Goal: Task Accomplishment & Management: Manage account settings

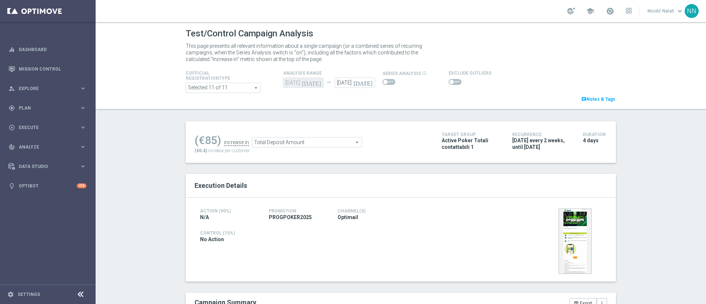
scroll to position [105, 0]
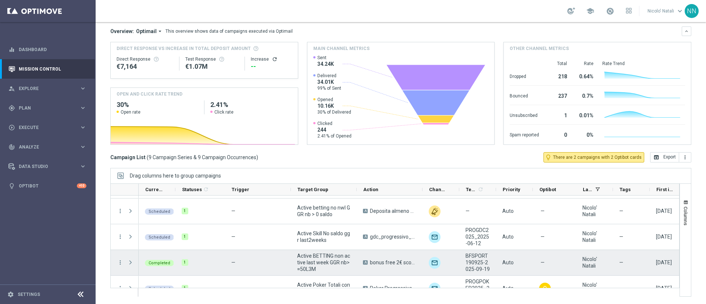
scroll to position [125, 0]
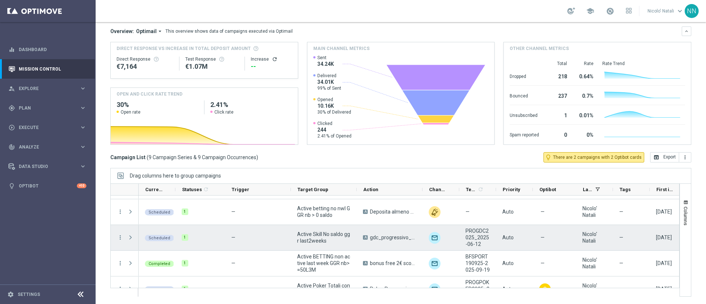
click at [325, 236] on span "Active Skill No saldo ggr last2weeks" at bounding box center [323, 237] width 53 height 13
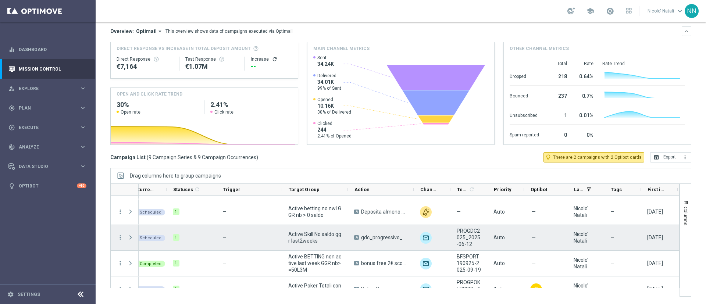
click at [379, 238] on span "gdc_progressivo_ricarica50%_fino50€" at bounding box center [384, 237] width 46 height 7
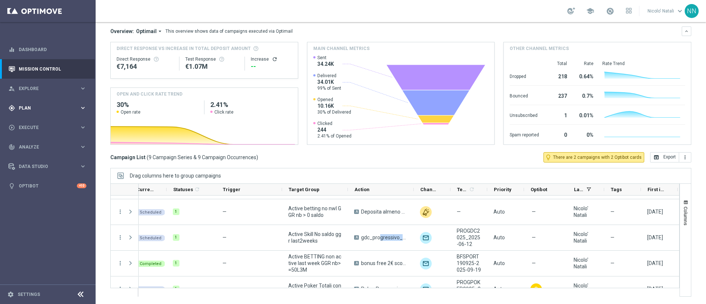
click at [34, 107] on span "Plan" at bounding box center [49, 108] width 61 height 4
click at [33, 122] on link "Target Groups" at bounding box center [47, 123] width 57 height 6
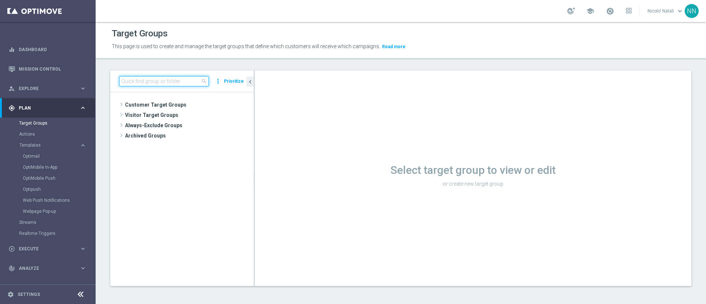
click at [149, 82] on input at bounding box center [164, 81] width 90 height 10
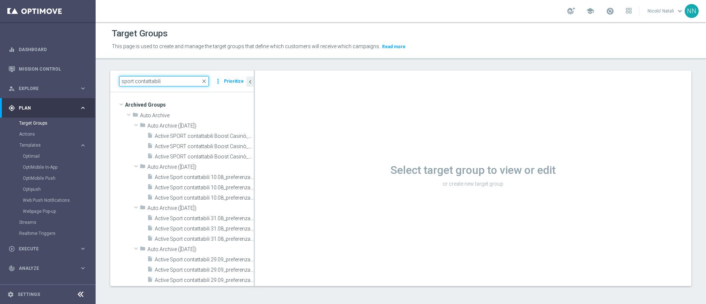
click at [122, 81] on input "sport contattabili" at bounding box center [164, 81] width 90 height 10
click at [149, 82] on input "active sport contattabili" at bounding box center [164, 80] width 90 height 10
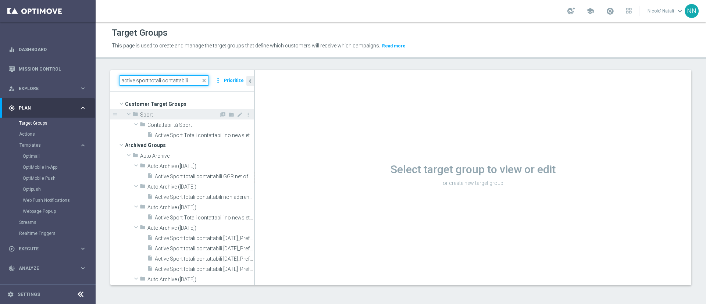
type input "active sport totali contattabili"
click at [147, 116] on span "Sport" at bounding box center [179, 115] width 79 height 6
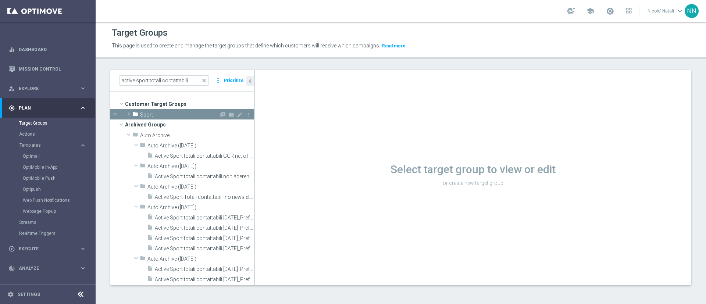
click at [129, 110] on span at bounding box center [128, 114] width 7 height 9
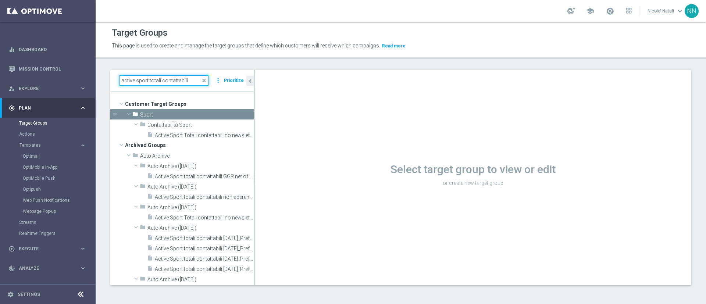
click at [189, 80] on input "active sport totali contattabili" at bounding box center [164, 80] width 90 height 10
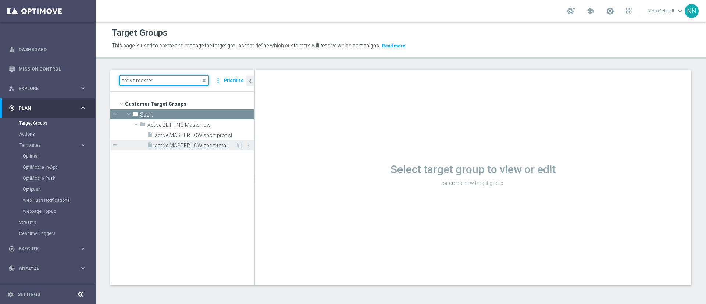
type input "active master"
click at [191, 143] on span "active MASTER LOW sport totali" at bounding box center [195, 146] width 81 height 6
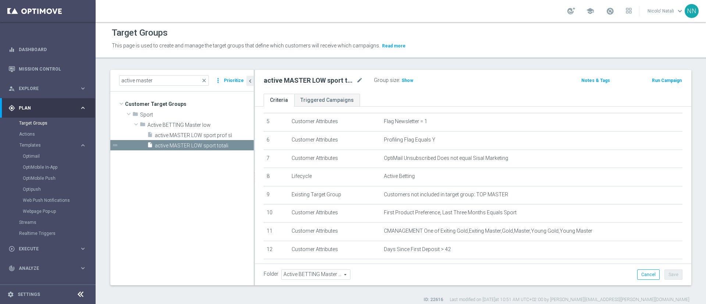
scroll to position [93, 0]
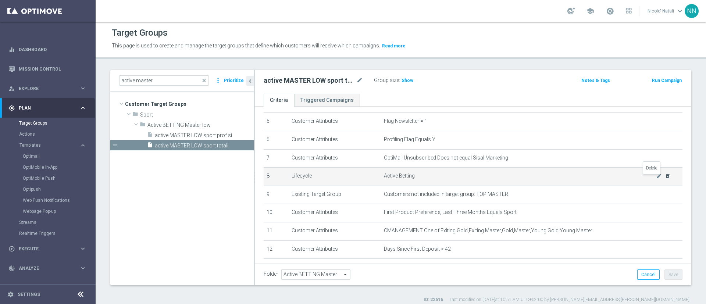
click at [665, 179] on icon "delete_forever" at bounding box center [668, 176] width 6 height 6
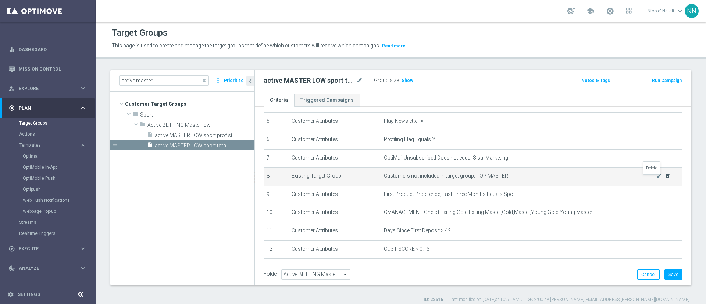
click at [665, 179] on icon "delete_forever" at bounding box center [668, 176] width 6 height 6
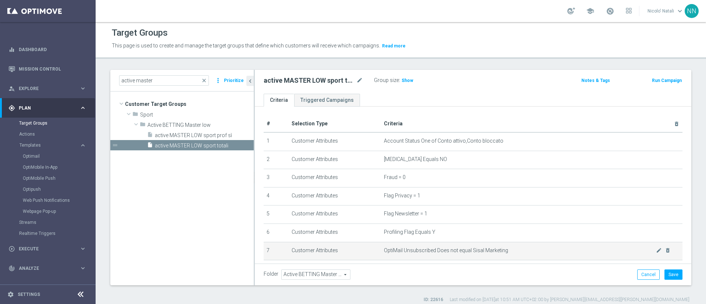
scroll to position [115, 0]
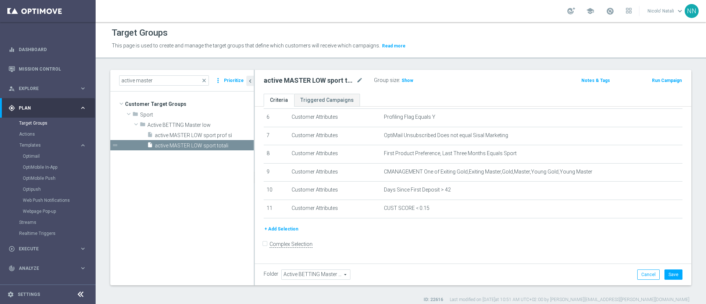
click at [282, 231] on button "+ Add Selection" at bounding box center [281, 229] width 35 height 8
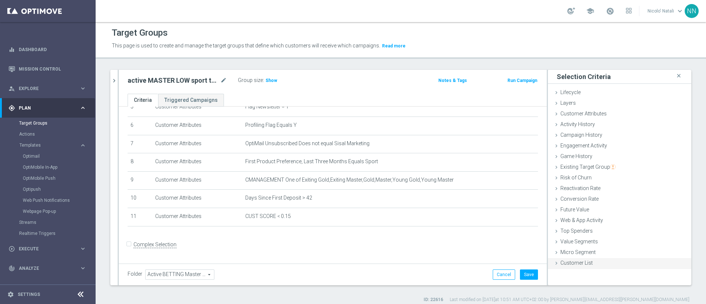
click at [569, 269] on div "Customer List done" at bounding box center [619, 263] width 143 height 11
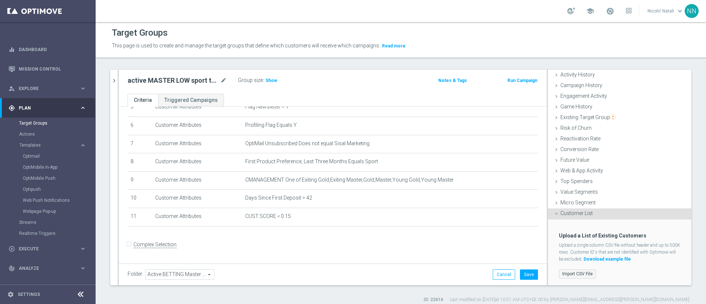
click at [572, 270] on label "Import CSV File" at bounding box center [577, 274] width 37 height 9
click at [0, 0] on input "Import CSV File" at bounding box center [0, 0] width 0 height 0
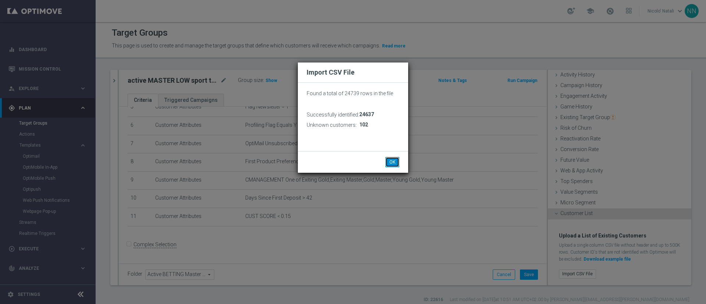
click at [395, 160] on button "OK" at bounding box center [393, 162] width 14 height 10
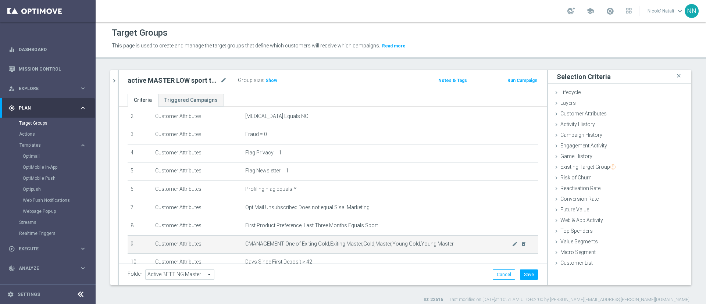
scroll to position [37, 0]
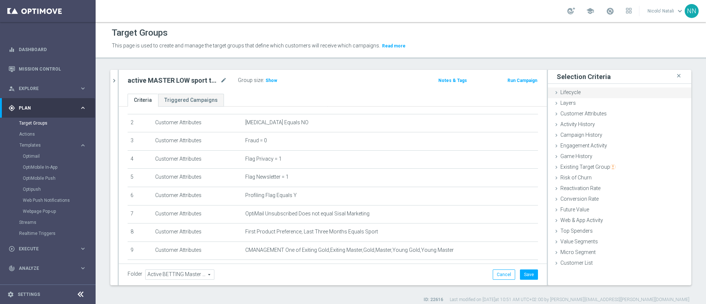
click at [577, 96] on div "Lifecycle done" at bounding box center [619, 93] width 143 height 11
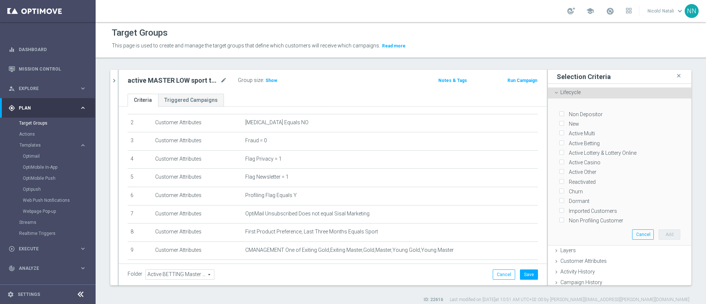
click at [573, 138] on div "Active Betting" at bounding box center [619, 142] width 121 height 10
click at [559, 142] on input "Active Betting" at bounding box center [561, 143] width 5 height 5
checkbox input "true"
click at [559, 134] on input "Active Multi" at bounding box center [561, 133] width 5 height 5
checkbox input "true"
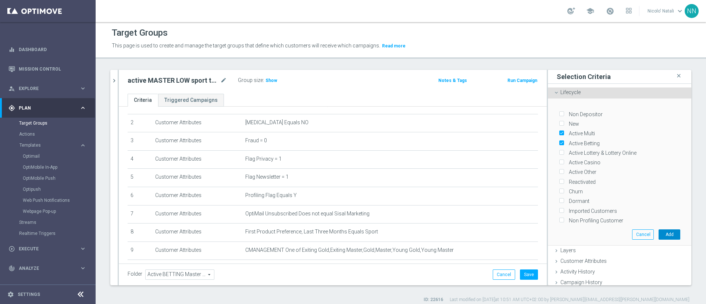
click at [659, 230] on button "Add" at bounding box center [670, 235] width 22 height 10
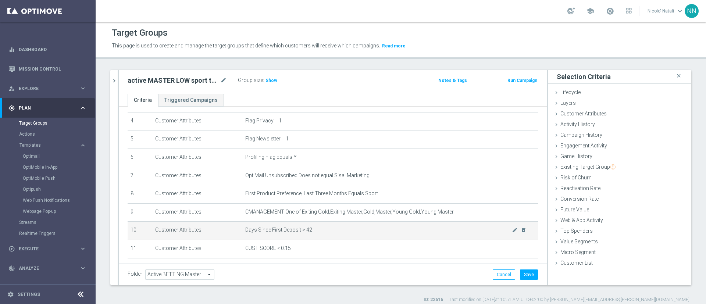
scroll to position [125, 0]
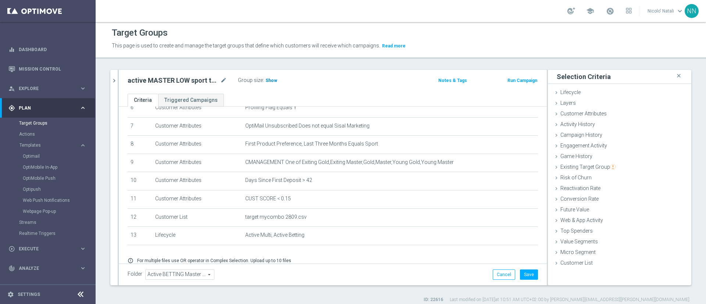
click at [272, 79] on span "Show" at bounding box center [272, 80] width 12 height 5
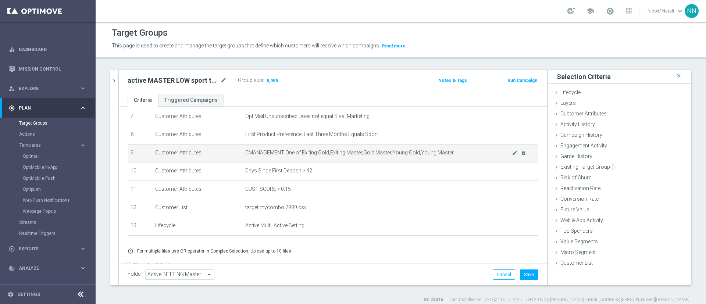
scroll to position [156, 0]
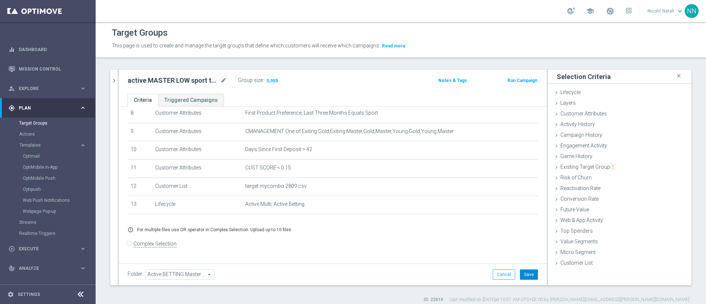
click at [523, 270] on button "Save" at bounding box center [529, 275] width 18 height 10
click at [116, 82] on icon "chevron_right" at bounding box center [114, 80] width 7 height 7
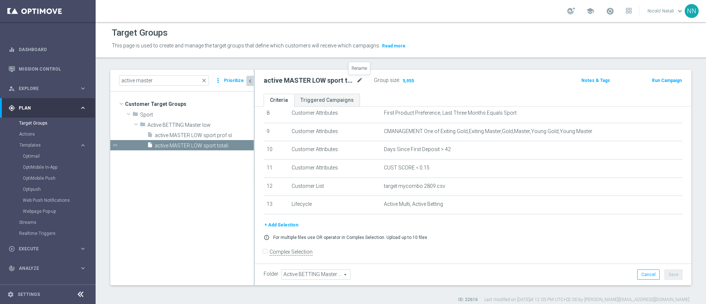
click at [357, 78] on icon "mode_edit" at bounding box center [359, 80] width 7 height 9
type input "mster low my combo 28/09"
click at [669, 273] on button "Save" at bounding box center [674, 275] width 18 height 10
click at [238, 145] on icon "content_copy" at bounding box center [240, 146] width 6 height 6
click at [215, 156] on span "mster low my combo 28/09" at bounding box center [195, 156] width 81 height 6
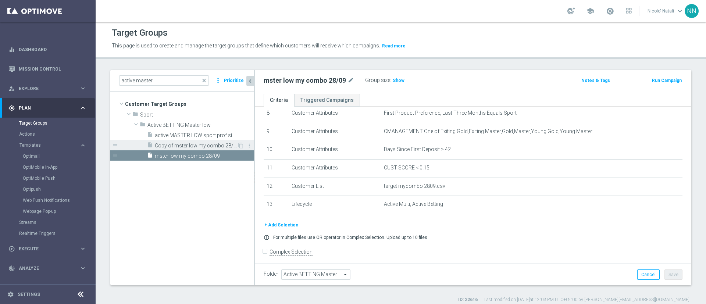
click at [214, 143] on span "Copy of mster low my combo 28/09" at bounding box center [196, 146] width 82 height 6
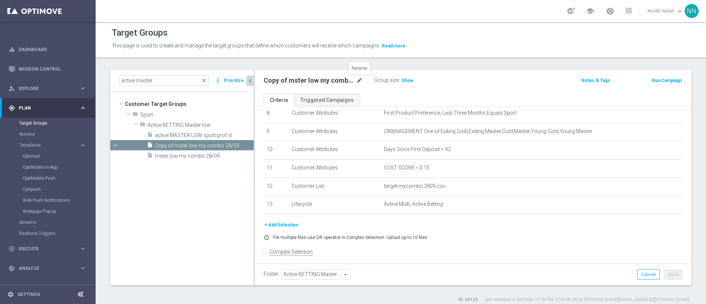
click at [362, 82] on icon "mode_edit" at bounding box center [359, 80] width 7 height 9
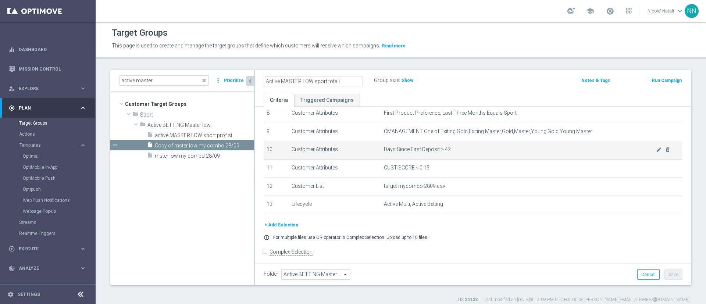
type input "Active MASTER LOW sport totali"
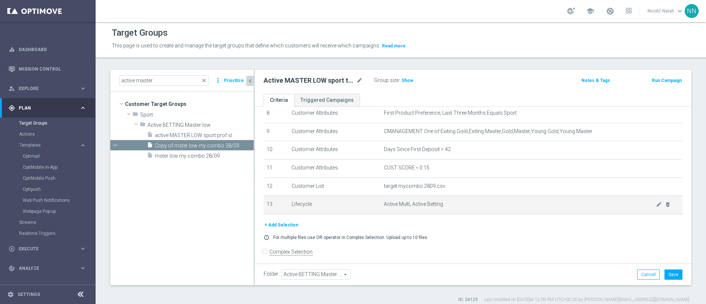
scroll to position [164, 0]
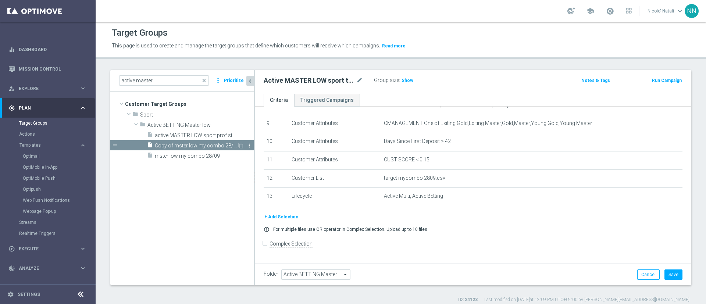
click at [250, 146] on icon "more_vert" at bounding box center [249, 146] width 6 height 6
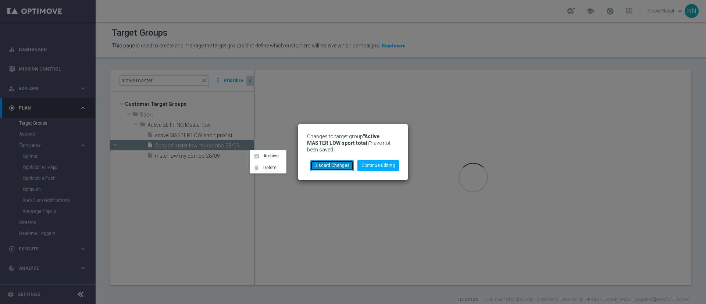
click at [337, 165] on button "Discard Changes" at bounding box center [332, 165] width 43 height 10
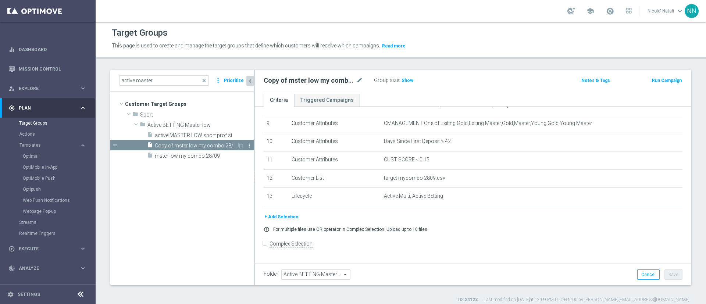
click at [249, 143] on icon "more_vert" at bounding box center [249, 146] width 6 height 6
click at [266, 160] on li "delete Delete" at bounding box center [267, 164] width 36 height 11
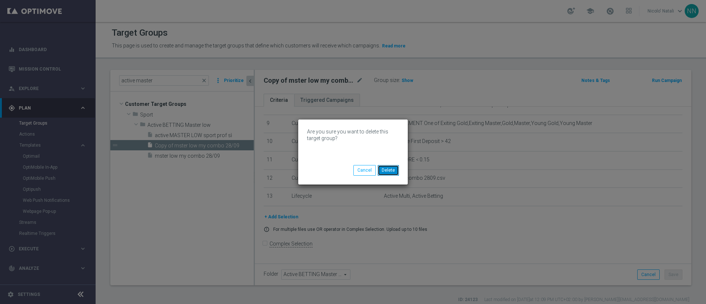
click at [394, 169] on button "Delete" at bounding box center [388, 170] width 21 height 10
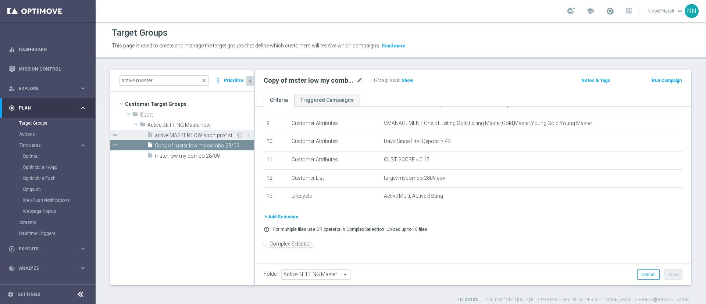
click at [206, 134] on span "active MASTER LOW sport prof sì" at bounding box center [195, 135] width 81 height 6
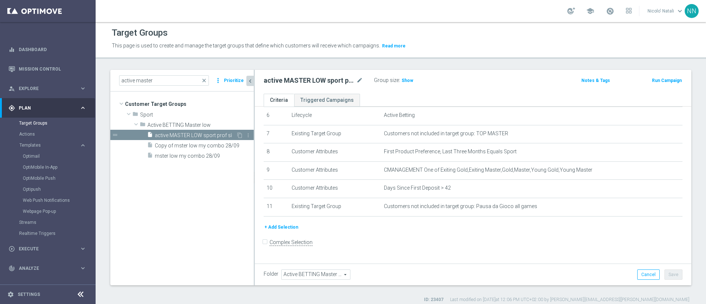
scroll to position [115, 0]
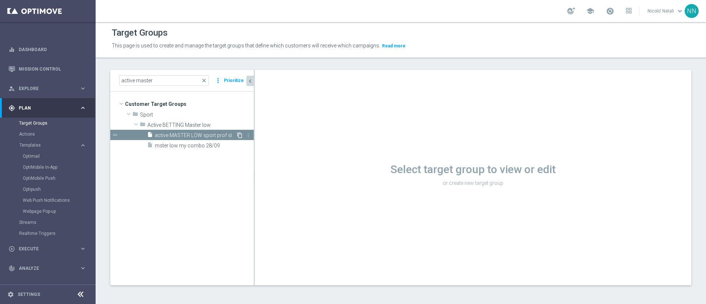
drag, startPoint x: 234, startPoint y: 134, endPoint x: 240, endPoint y: 135, distance: 6.3
click at [240, 135] on icon "content_copy" at bounding box center [240, 135] width 6 height 6
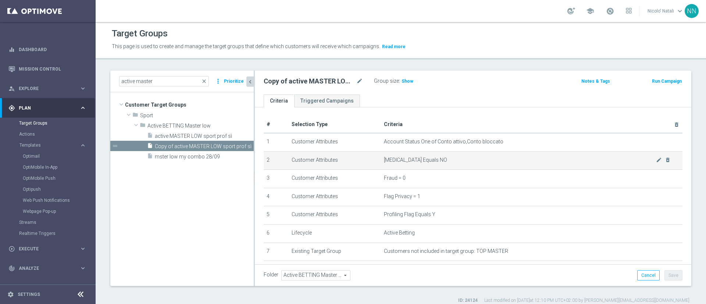
scroll to position [7, 0]
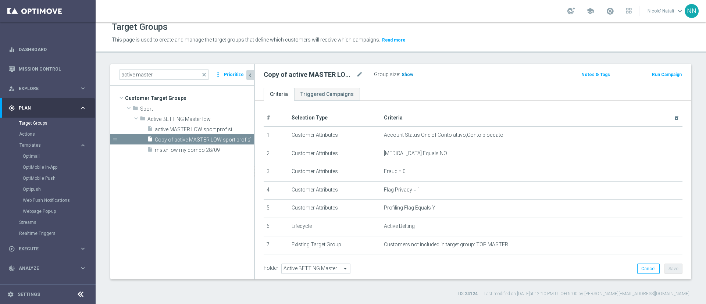
click at [408, 77] on span "Show" at bounding box center [408, 74] width 12 height 5
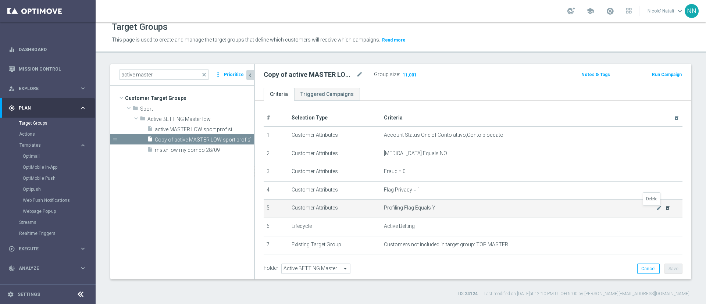
click at [665, 210] on icon "delete_forever" at bounding box center [668, 208] width 6 height 6
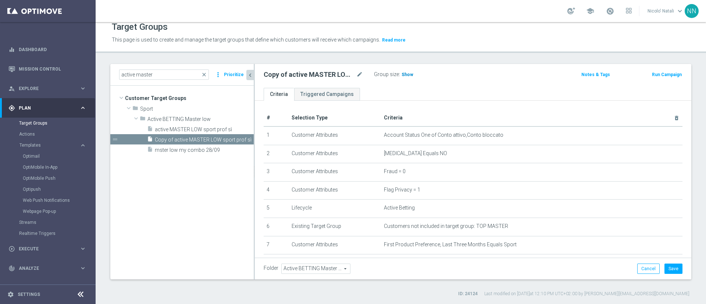
click at [410, 78] on h3 "Show" at bounding box center [407, 75] width 13 height 8
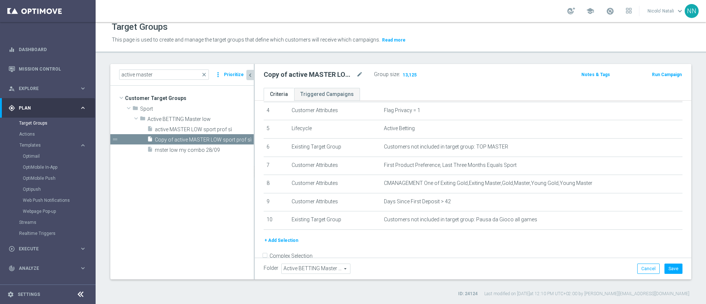
scroll to position [96, 0]
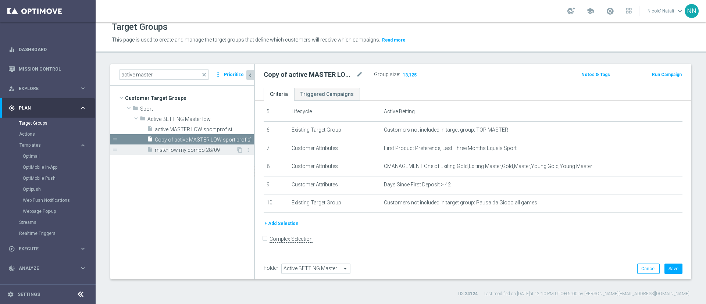
click at [205, 152] on span "mster low my combo 28/09" at bounding box center [195, 150] width 81 height 6
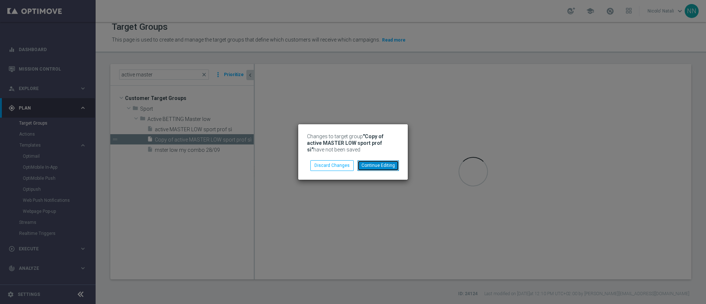
click at [382, 167] on button "Continue Editing" at bounding box center [379, 165] width 42 height 10
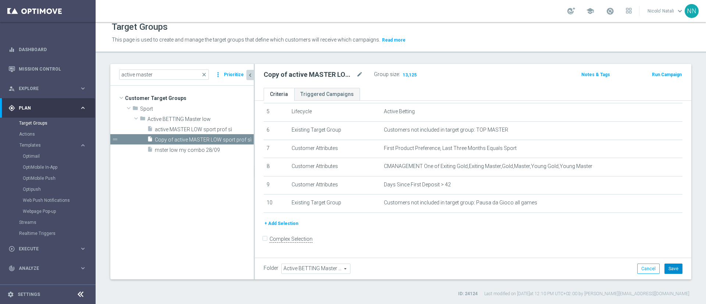
click at [668, 271] on button "Save" at bounding box center [674, 269] width 18 height 10
click at [217, 147] on span "mster low my combo 28/09" at bounding box center [195, 150] width 81 height 6
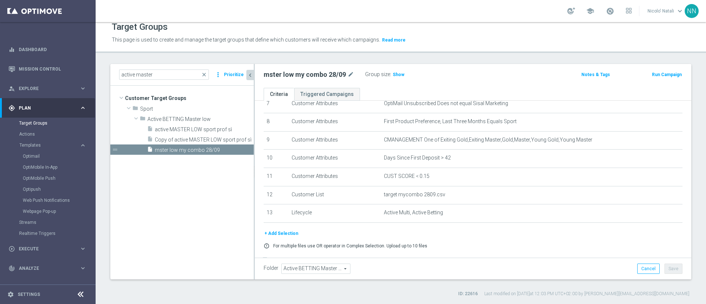
scroll to position [142, 0]
click at [190, 135] on div "insert_drive_file Copy of active MASTER LOW sport prof sì" at bounding box center [192, 139] width 90 height 10
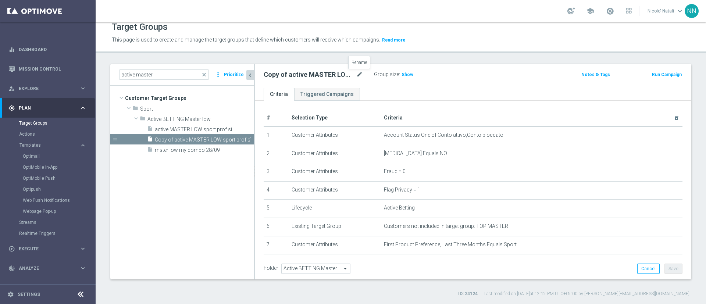
click at [359, 75] on icon "mode_edit" at bounding box center [359, 74] width 7 height 9
type input "Active MASTER LOW sport totali contattabili"
click at [359, 75] on icon "mode_edit" at bounding box center [359, 74] width 7 height 9
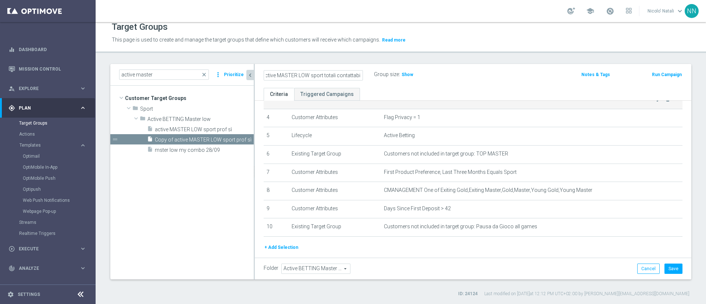
scroll to position [96, 0]
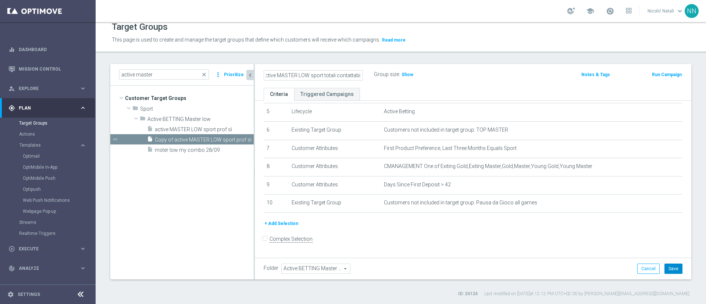
click at [665, 269] on button "Save" at bounding box center [674, 269] width 18 height 10
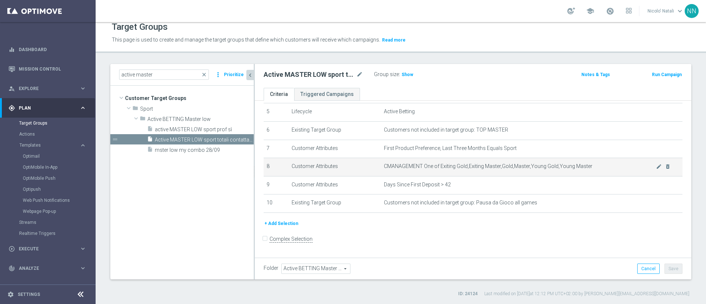
scroll to position [0, 0]
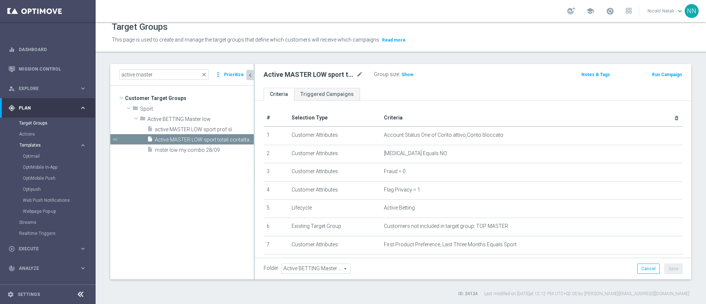
click at [41, 144] on span "Templates" at bounding box center [45, 145] width 53 height 4
click at [39, 152] on div "Optimail" at bounding box center [59, 156] width 72 height 11
click at [38, 155] on link "Optimail" at bounding box center [50, 156] width 54 height 6
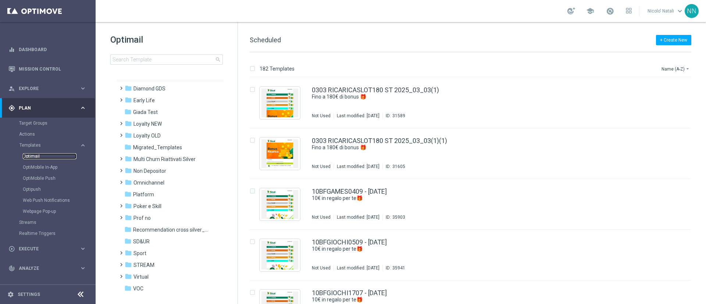
scroll to position [102, 0]
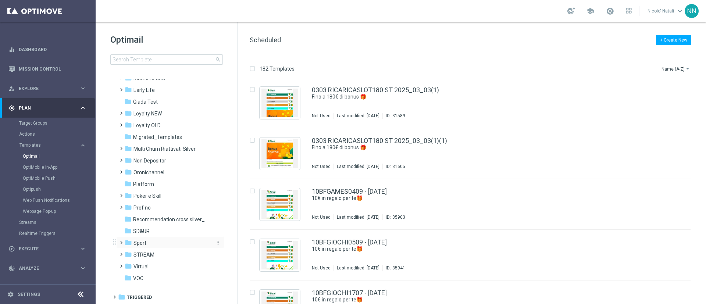
click at [153, 242] on div "folder Sport" at bounding box center [167, 243] width 85 height 8
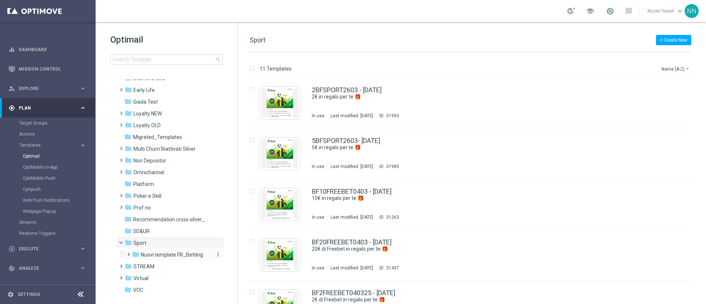
click at [154, 253] on span "Nuovi template FR_Betting" at bounding box center [172, 255] width 62 height 7
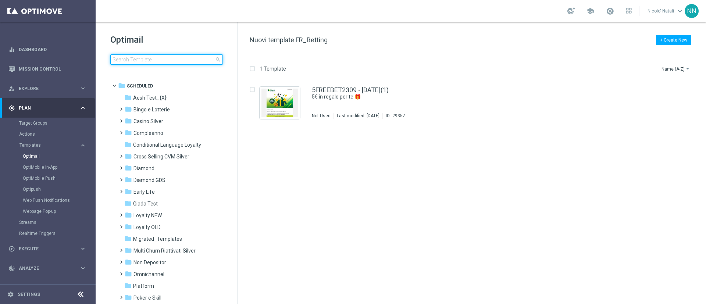
click at [153, 58] on input at bounding box center [166, 59] width 113 height 10
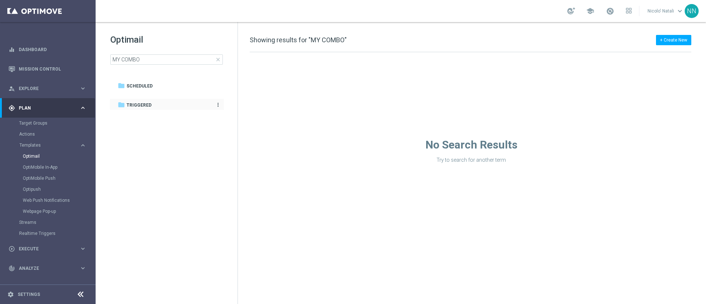
click at [147, 108] on span "Triggered" at bounding box center [139, 105] width 25 height 7
click at [146, 85] on span "Scheduled" at bounding box center [140, 86] width 26 height 7
click at [122, 58] on input "MY COMBO" at bounding box center [166, 59] width 113 height 10
type input "MYCOMBO"
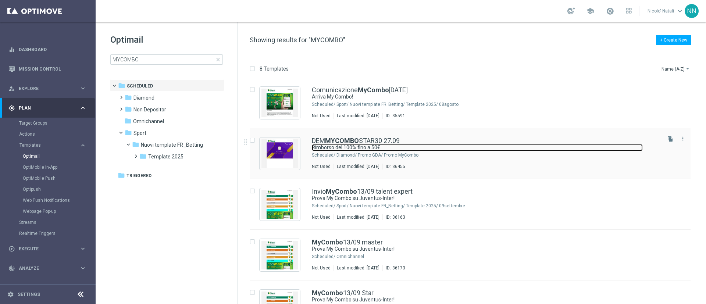
click at [366, 148] on link "Rimborso del 100% fino a 50€" at bounding box center [477, 147] width 331 height 7
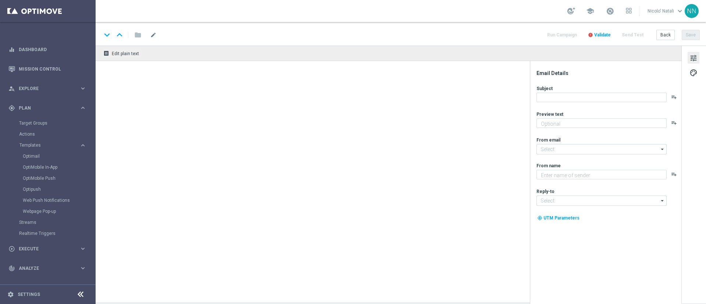
type textarea "🔥 Scopri la promo MyCombo"
type input "giochivip@comunicazioni.sisal.it"
type textarea "Sisal"
type input "teamvip@sisal.it"
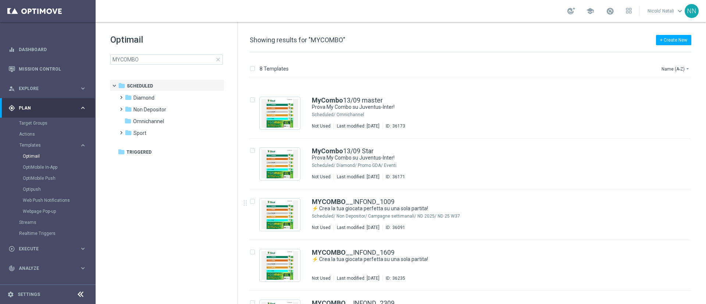
scroll to position [180, 0]
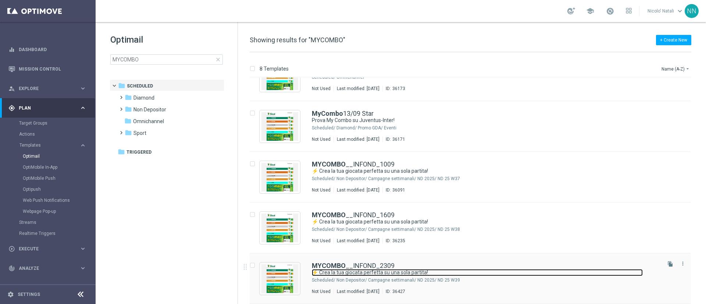
click at [338, 270] on link "⚡ Crea la tua giocata perfetta su una sola partita!" at bounding box center [477, 272] width 331 height 7
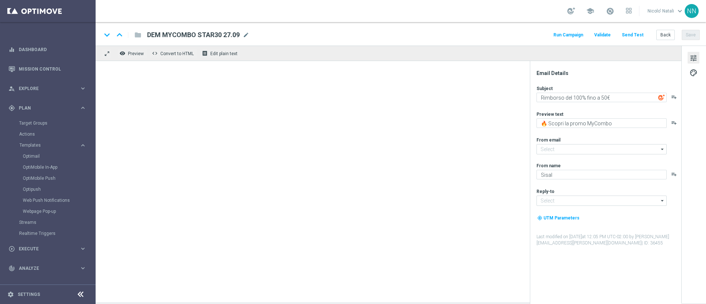
type textarea "⚡ Crea la tua giocata perfetta su una sola partita!"
type textarea "Prova My Combo"
type input "giochidicarte@comunicazioni.sisal.it"
type textarea "SISAL"
type input "info@sisal.it"
